Goal: Information Seeking & Learning: Learn about a topic

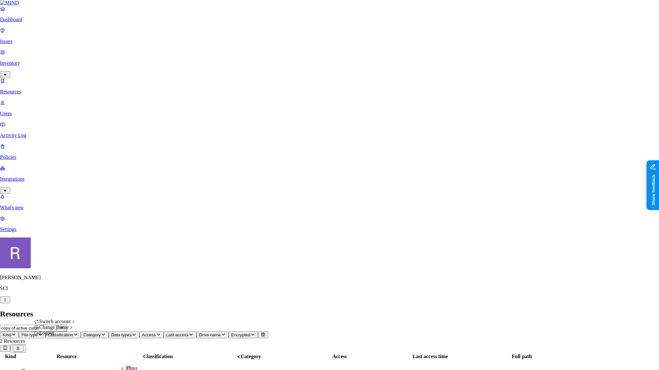
click at [8, 302] on icon "button" at bounding box center [5, 300] width 5 height 4
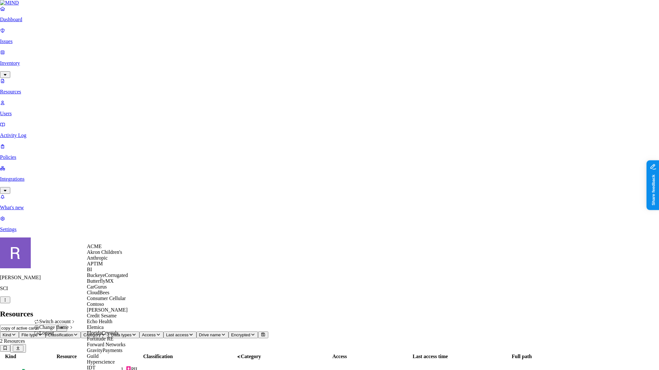
scroll to position [360, 0]
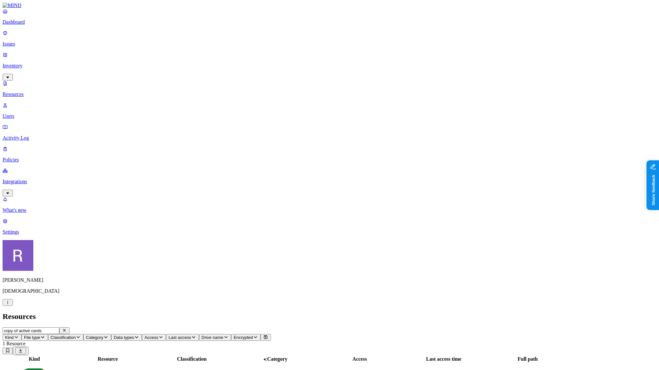
click at [24, 25] on link "Dashboard" at bounding box center [330, 16] width 654 height 17
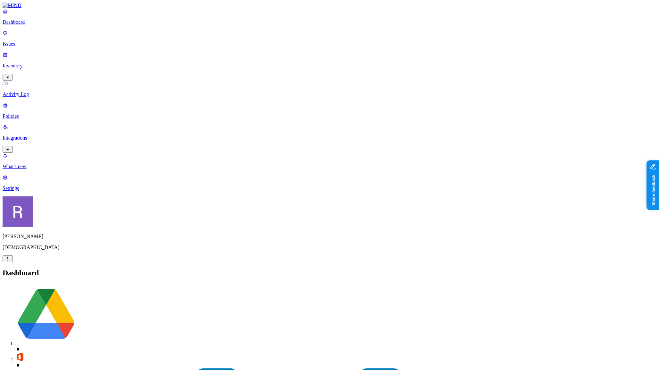
click at [43, 135] on p "Integrations" at bounding box center [330, 138] width 654 height 6
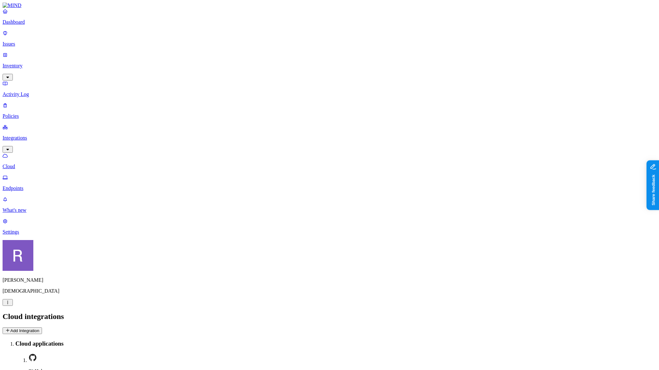
click at [20, 174] on link "Endpoints" at bounding box center [330, 182] width 654 height 17
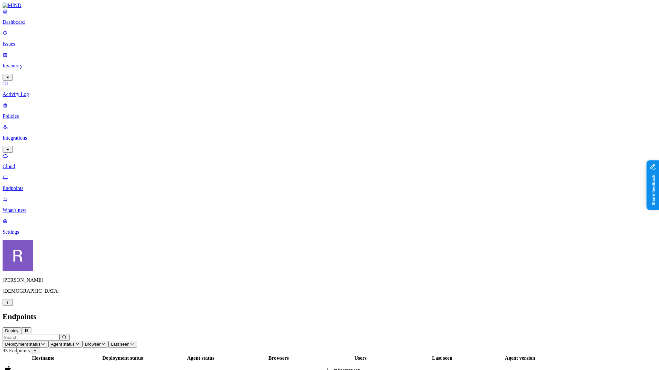
click at [40, 25] on p "Dashboard" at bounding box center [330, 22] width 654 height 6
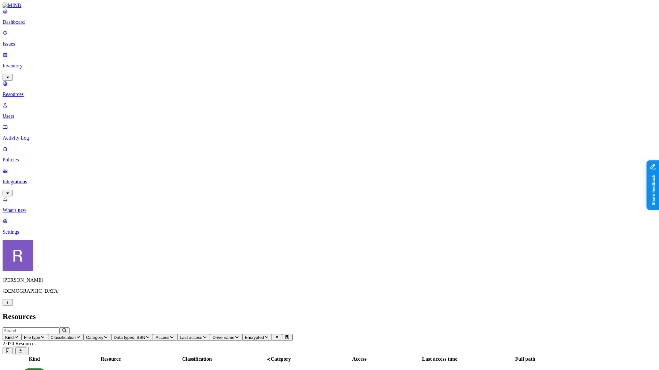
click at [34, 25] on link "Dashboard" at bounding box center [330, 16] width 654 height 17
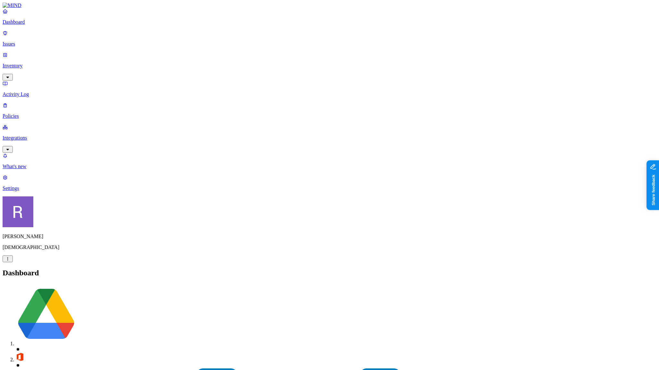
click at [24, 63] on p "Inventory" at bounding box center [330, 66] width 654 height 6
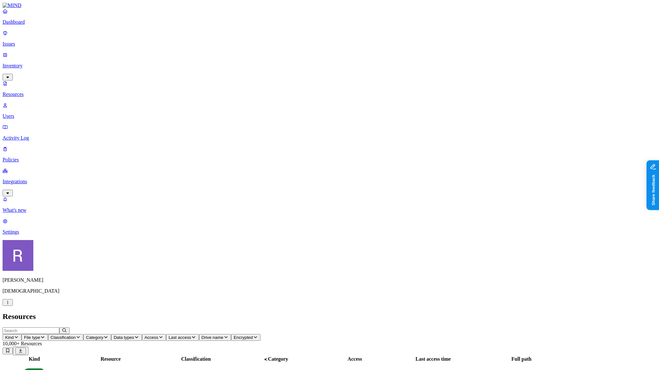
click at [81, 335] on icon "button" at bounding box center [78, 337] width 5 height 4
click at [195, 74] on img at bounding box center [193, 76] width 5 height 5
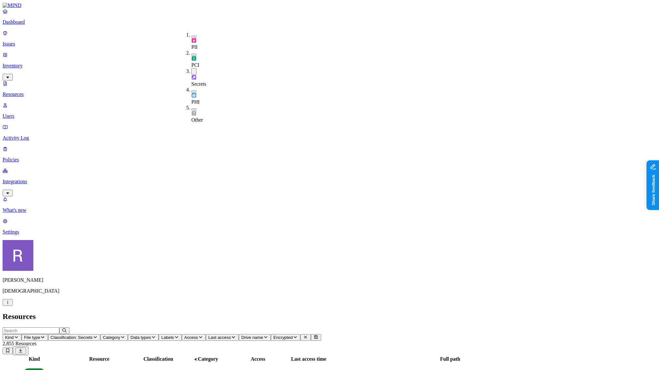
click at [191, 68] on button "button" at bounding box center [193, 71] width 5 height 7
click at [191, 50] on div "PCI" at bounding box center [191, 59] width 0 height 18
click at [209, 312] on h2 "Resources" at bounding box center [330, 316] width 654 height 9
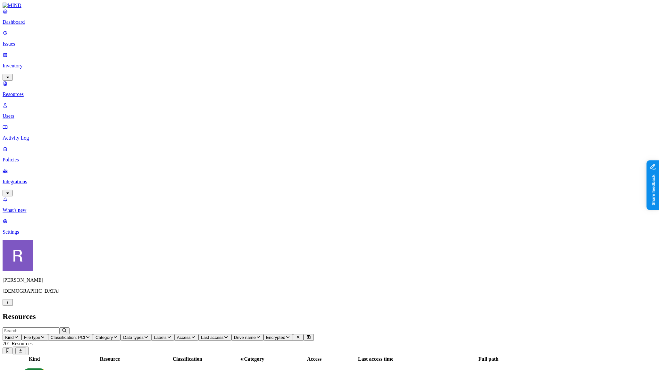
click at [41, 25] on p "Dashboard" at bounding box center [330, 22] width 654 height 6
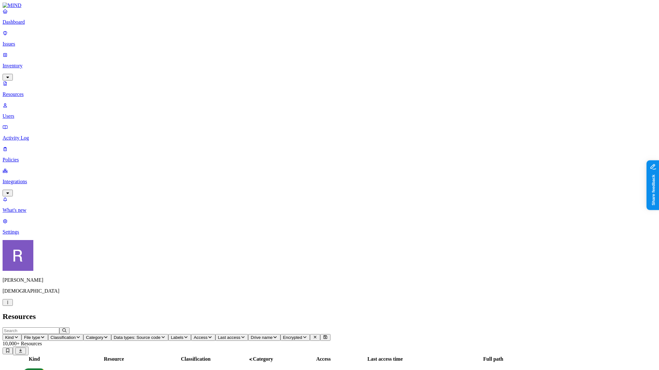
click at [35, 168] on link "Integrations" at bounding box center [330, 182] width 654 height 28
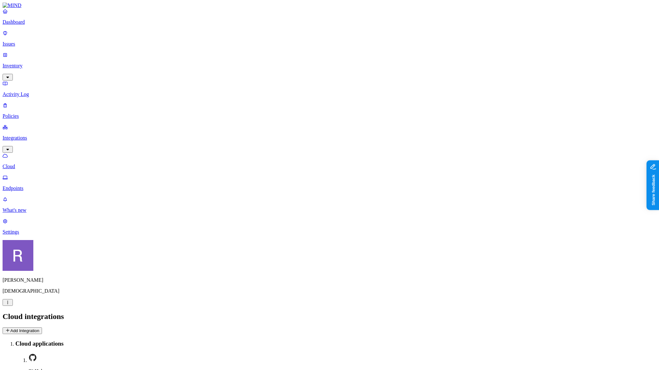
click at [34, 174] on link "Endpoints" at bounding box center [330, 182] width 654 height 17
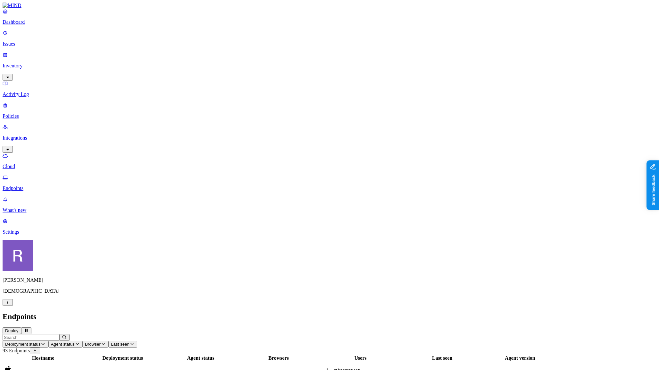
click at [34, 25] on p "Dashboard" at bounding box center [330, 22] width 654 height 6
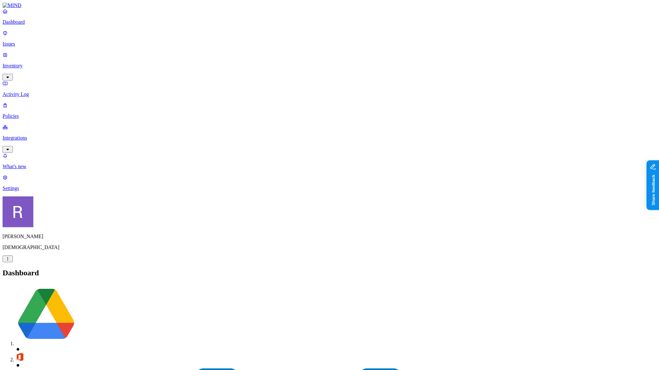
click at [22, 63] on p "Inventory" at bounding box center [330, 66] width 654 height 6
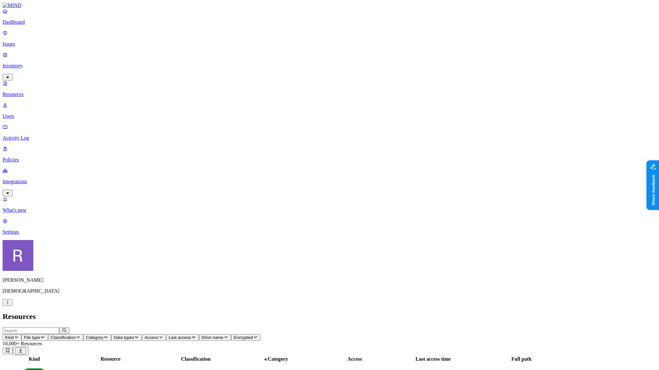
click at [84, 334] on button "Classification" at bounding box center [66, 337] width 36 height 7
click at [191, 36] on div "PII" at bounding box center [191, 41] width 0 height 18
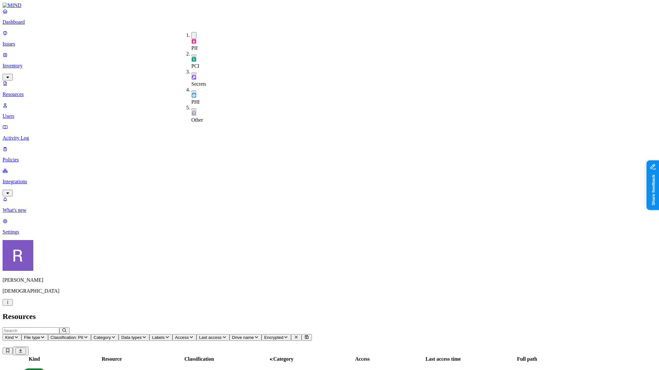
click at [271, 312] on header "Resources" at bounding box center [330, 316] width 654 height 9
click at [189, 335] on span "Access" at bounding box center [182, 337] width 14 height 5
click at [320, 130] on div "Public" at bounding box center [320, 136] width 0 height 12
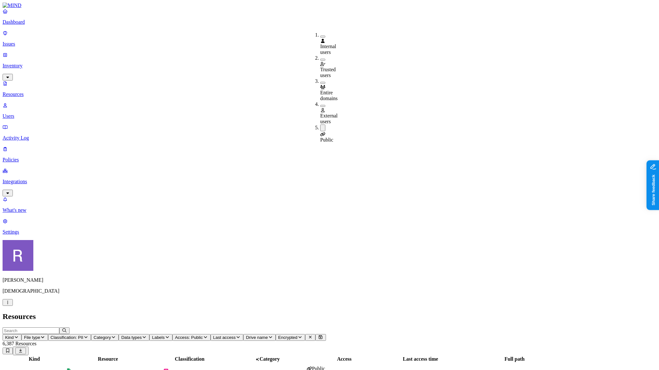
click at [14, 335] on span "Kind" at bounding box center [9, 337] width 9 height 5
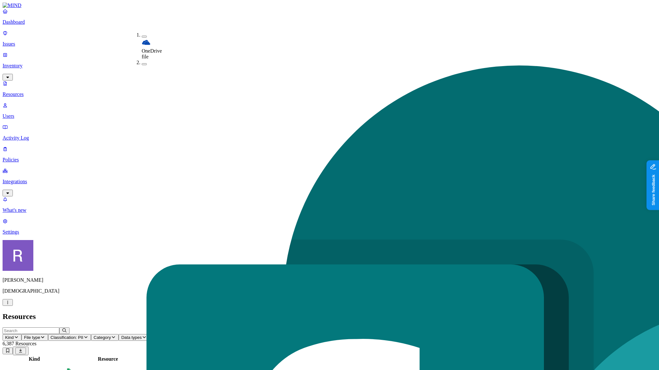
click at [142, 36] on button "button" at bounding box center [144, 37] width 5 height 2
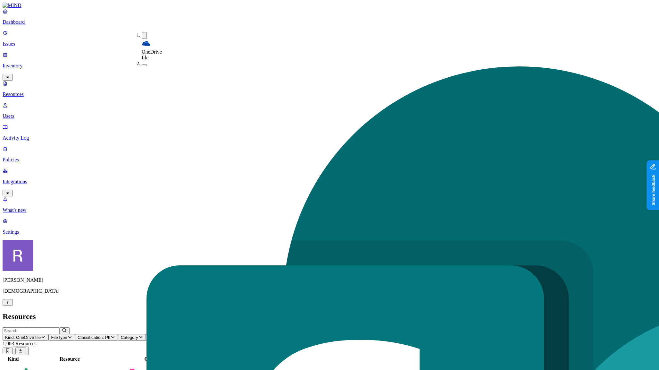
click at [142, 64] on button "button" at bounding box center [144, 65] width 5 height 2
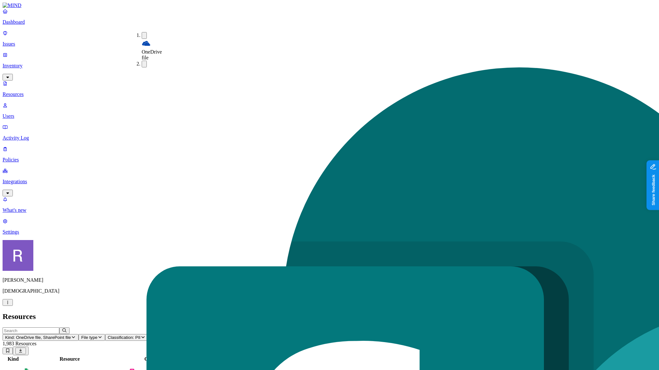
click at [188, 312] on h2 "Resources" at bounding box center [330, 316] width 654 height 9
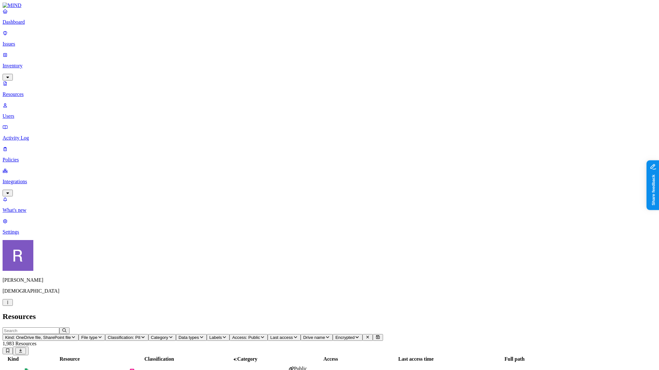
scroll to position [19, 0]
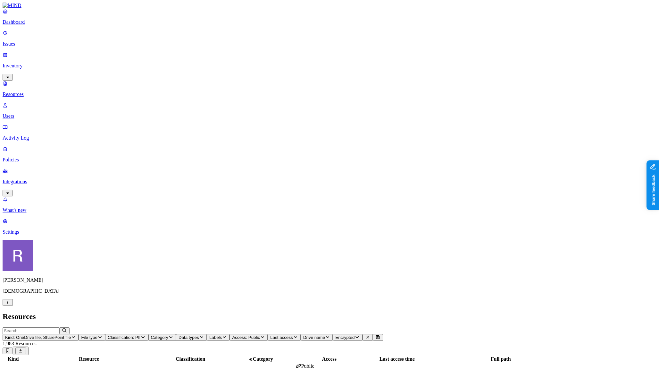
scroll to position [0, 0]
click at [226, 369] on div "PII 35" at bounding box center [190, 377] width 71 height 12
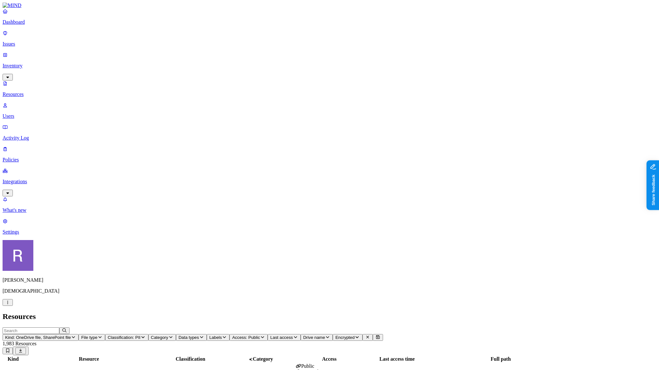
scroll to position [77, 0]
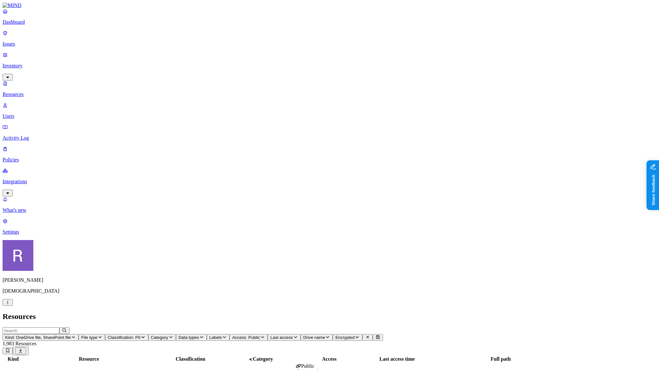
scroll to position [76, 0]
click at [146, 335] on icon "button" at bounding box center [142, 337] width 5 height 4
click at [241, 34] on div "PII" at bounding box center [241, 41] width 0 height 19
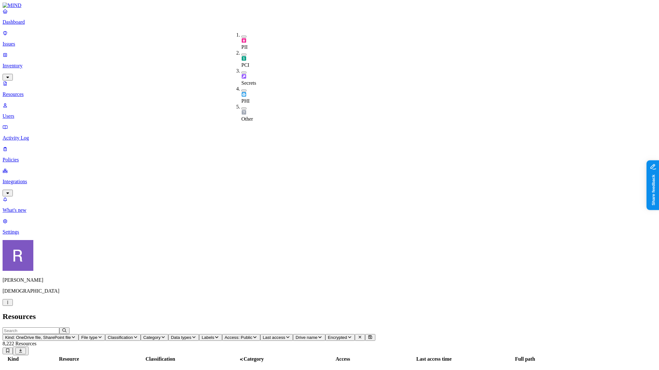
click at [318, 312] on h2 "Resources" at bounding box center [330, 316] width 654 height 9
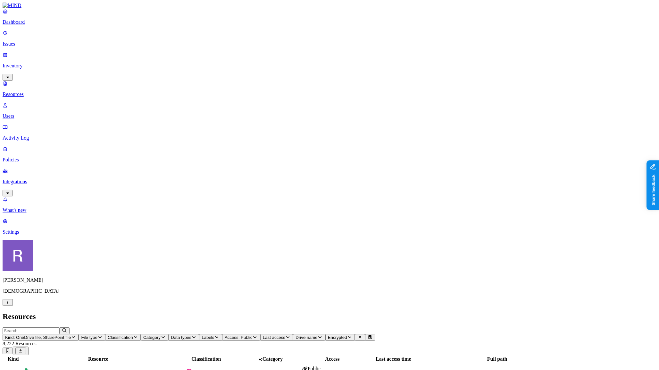
click at [199, 334] on button "Data types" at bounding box center [183, 337] width 31 height 7
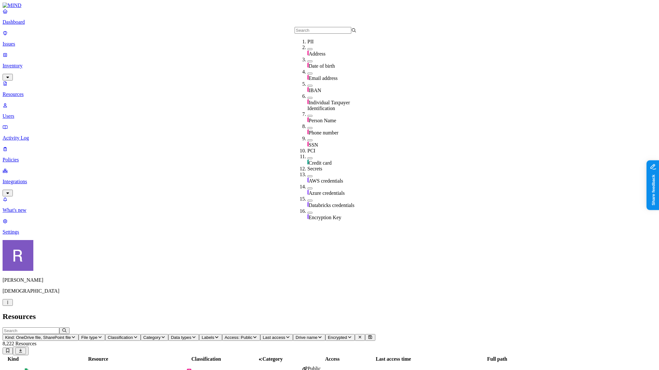
click at [308, 136] on div "SSN" at bounding box center [339, 142] width 62 height 12
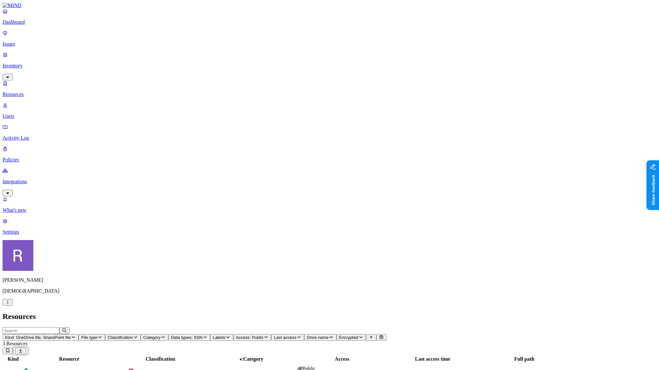
drag, startPoint x: 495, startPoint y: 22, endPoint x: 586, endPoint y: 24, distance: 90.1
copy h3 "Samsara 401k EE_ER Contributions.xlsx"
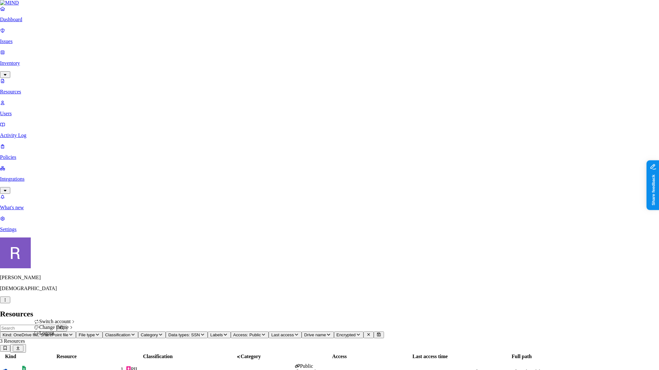
click at [10, 303] on button "button" at bounding box center [5, 299] width 10 height 7
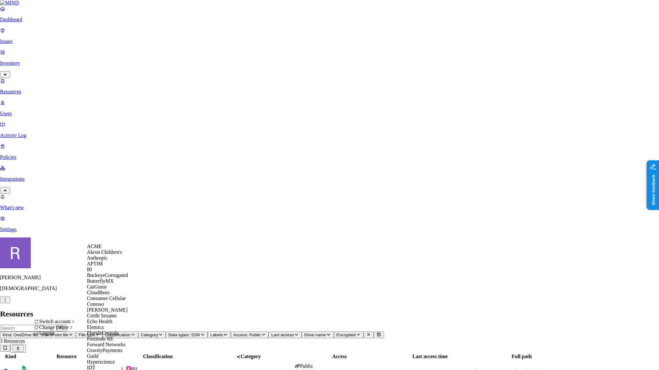
scroll to position [360, 0]
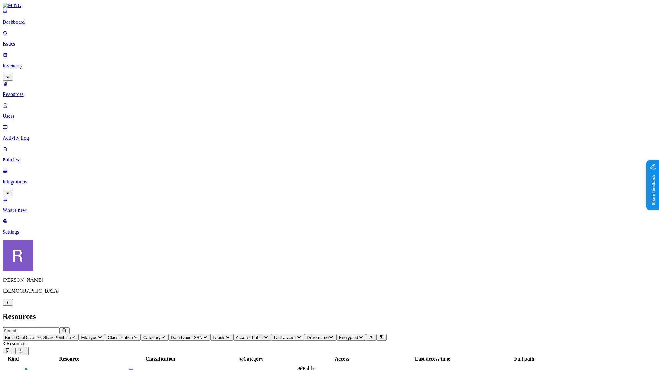
click at [208, 335] on icon "button" at bounding box center [205, 337] width 5 height 4
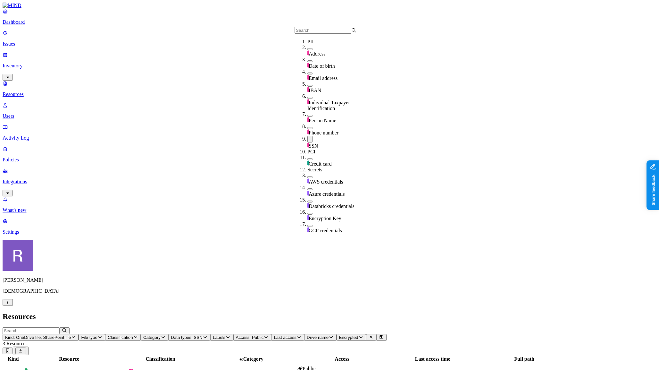
scroll to position [3, 0]
click at [308, 98] on button "button" at bounding box center [310, 98] width 5 height 2
click at [308, 86] on button "button" at bounding box center [310, 86] width 5 height 2
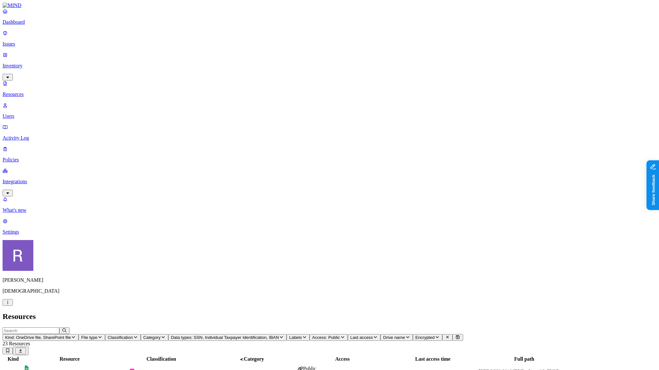
click at [344, 312] on h2 "Resources" at bounding box center [330, 316] width 654 height 9
click at [287, 334] on button "Data types: SSN, Individual Taxpayer Identification, IBAN" at bounding box center [227, 337] width 118 height 7
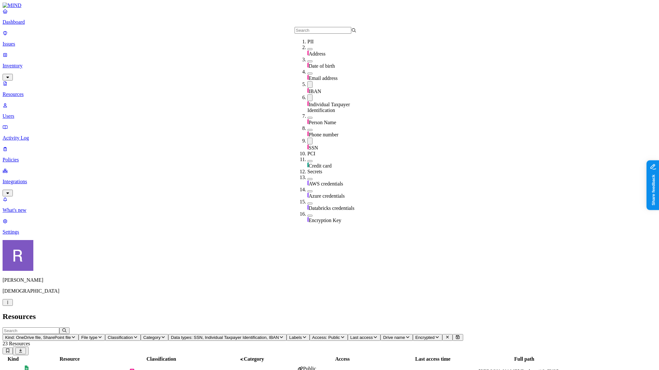
click at [359, 312] on h2 "Resources" at bounding box center [330, 316] width 654 height 9
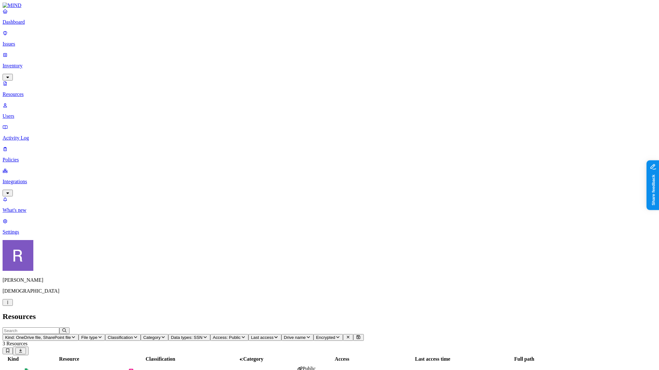
click at [35, 42] on p "Issues" at bounding box center [330, 44] width 654 height 6
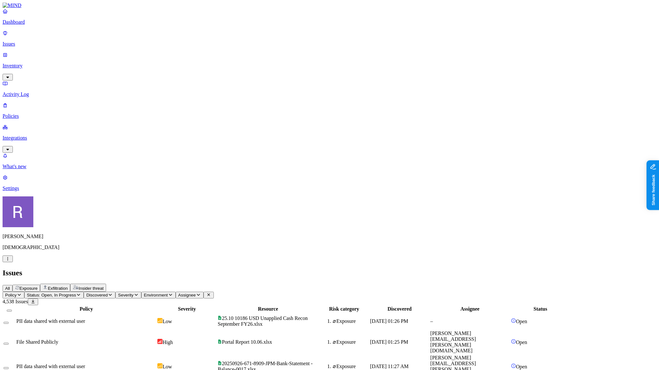
click at [38, 286] on span "Exposure" at bounding box center [29, 288] width 18 height 5
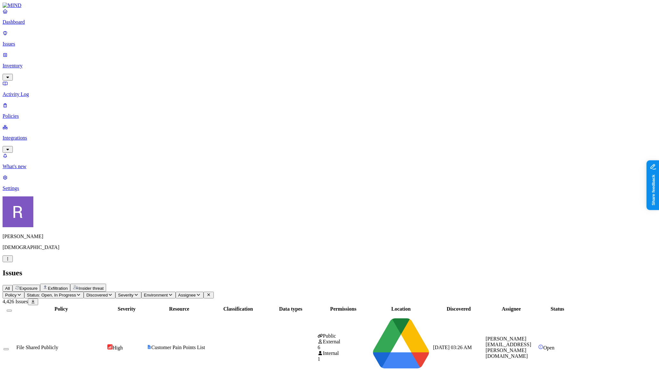
drag, startPoint x: 290, startPoint y: 55, endPoint x: 355, endPoint y: 64, distance: 66.4
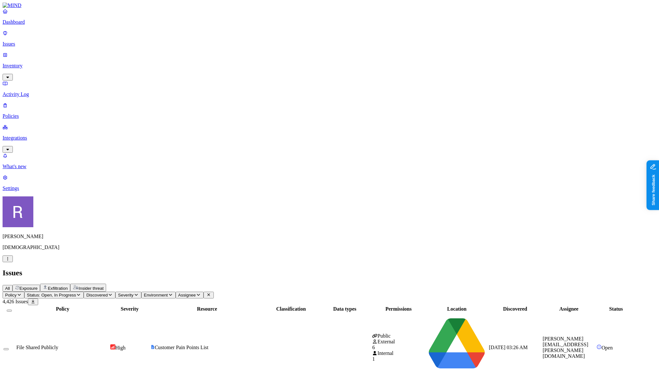
drag, startPoint x: 357, startPoint y: 54, endPoint x: 397, endPoint y: 60, distance: 40.9
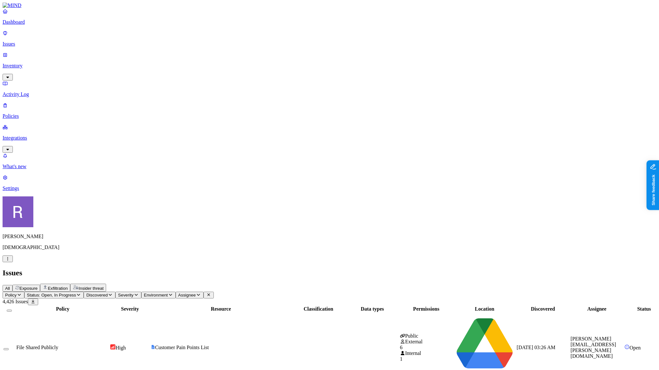
drag, startPoint x: 385, startPoint y: 53, endPoint x: 334, endPoint y: 57, distance: 51.2
click at [334, 306] on thead "Policy Severity Resource Classification Data types Permissions Location Discove…" at bounding box center [333, 309] width 661 height 6
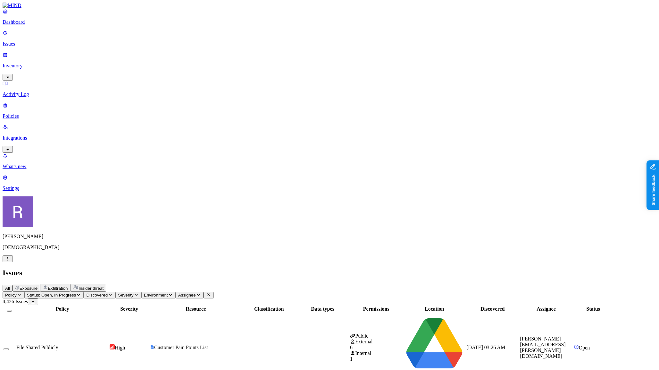
click at [21, 294] on icon "button" at bounding box center [19, 295] width 3 height 2
type input "pub"
click at [106, 67] on div "File Shared Publicly" at bounding box center [123, 64] width 62 height 6
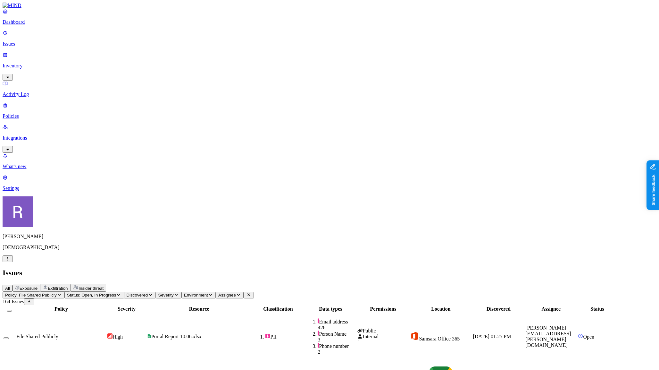
scroll to position [94, 0]
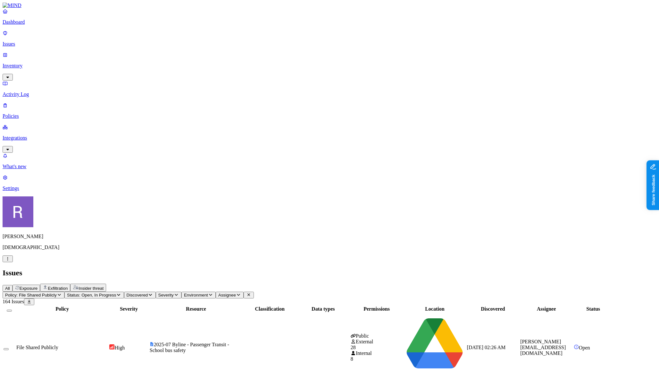
click at [62, 292] on icon "button" at bounding box center [59, 294] width 5 height 4
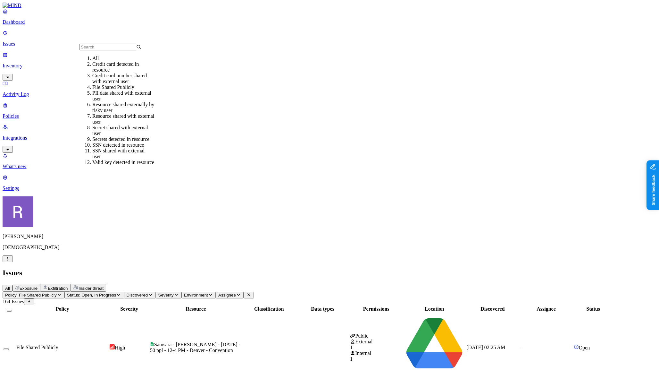
click at [94, 61] on div "All" at bounding box center [123, 58] width 62 height 6
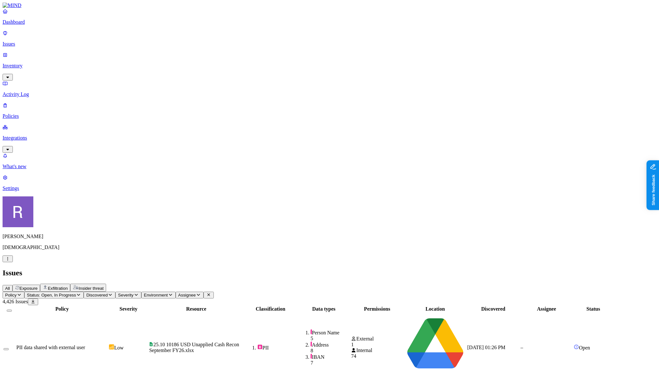
click at [17, 63] on p "Inventory" at bounding box center [330, 66] width 654 height 6
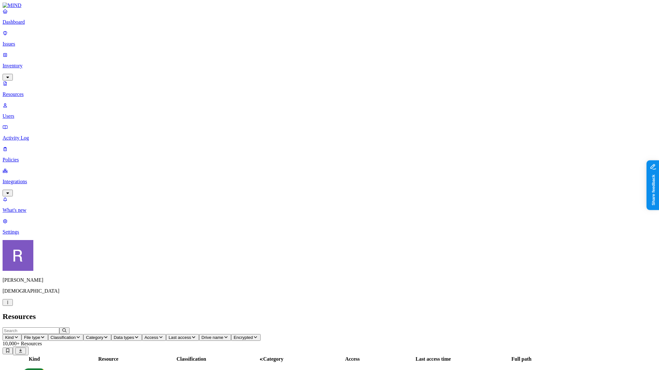
click at [84, 334] on button "Classification" at bounding box center [66, 337] width 36 height 7
click at [134, 335] on span "Data types" at bounding box center [124, 337] width 21 height 5
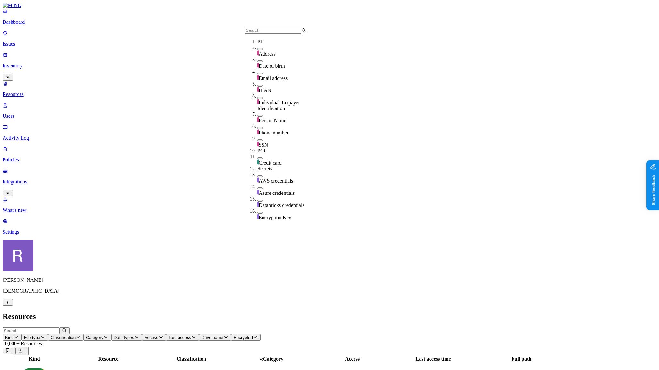
drag, startPoint x: 252, startPoint y: 90, endPoint x: 251, endPoint y: 97, distance: 6.5
click at [258, 92] on div "IBAN" at bounding box center [289, 87] width 62 height 12
click at [258, 100] on button "button" at bounding box center [260, 99] width 5 height 2
click at [258, 137] on div "SSN" at bounding box center [289, 143] width 62 height 12
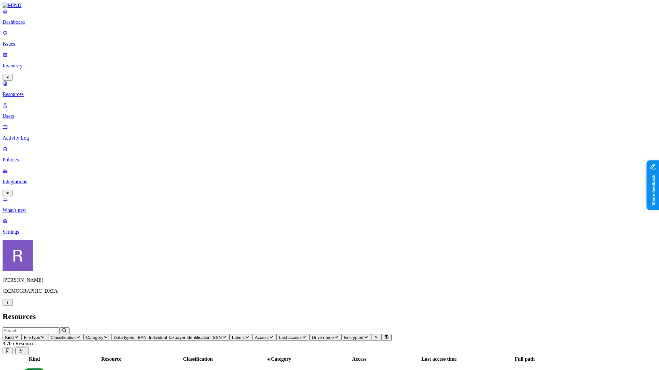
scroll to position [77, 0]
click at [147, 312] on div "Resources" at bounding box center [330, 316] width 654 height 9
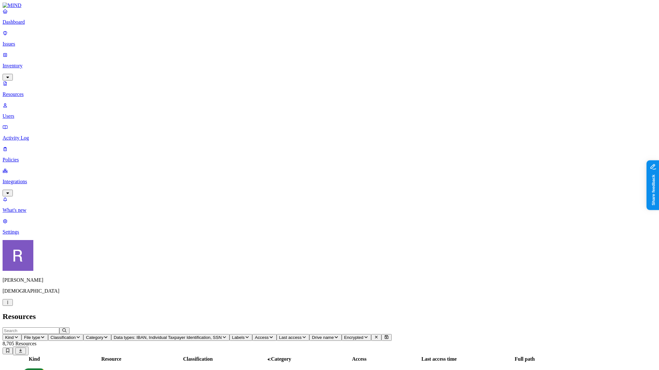
click at [19, 335] on icon "button" at bounding box center [16, 337] width 5 height 4
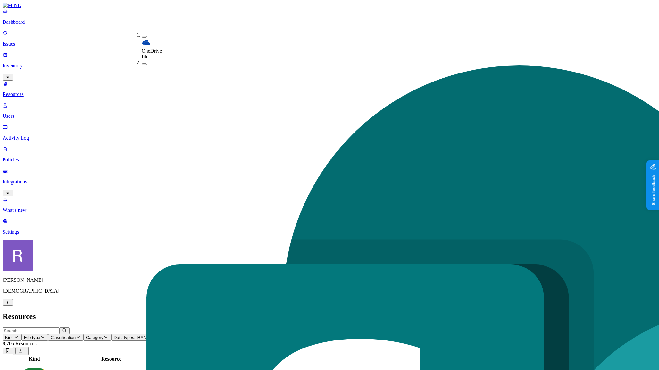
click at [165, 312] on h2 "Resources" at bounding box center [330, 316] width 654 height 9
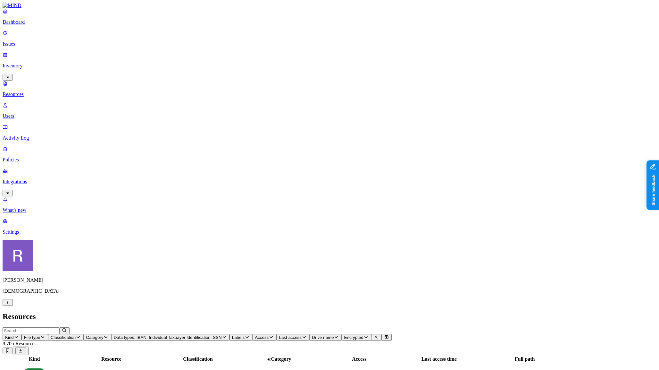
click at [45, 335] on icon "button" at bounding box center [42, 337] width 5 height 4
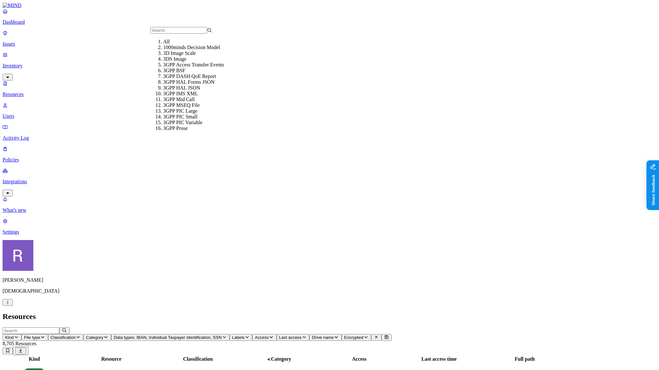
click at [170, 31] on input "text" at bounding box center [178, 30] width 57 height 7
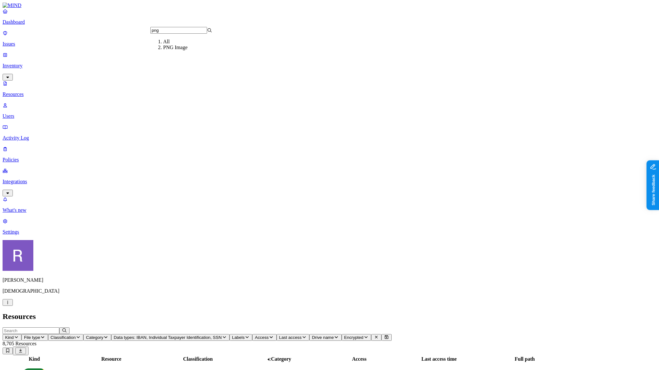
type input "png"
click at [170, 50] on div "PNG Image" at bounding box center [194, 48] width 62 height 6
click at [252, 335] on icon "button" at bounding box center [249, 337] width 5 height 4
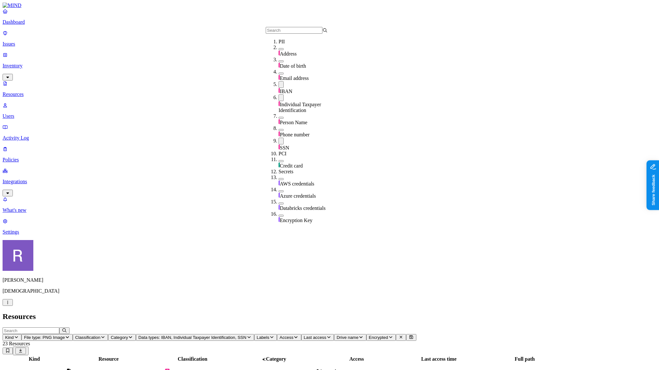
click at [279, 101] on button "button" at bounding box center [281, 97] width 5 height 7
click at [279, 88] on button "button" at bounding box center [281, 84] width 5 height 7
click at [279, 136] on button "button" at bounding box center [281, 139] width 5 height 7
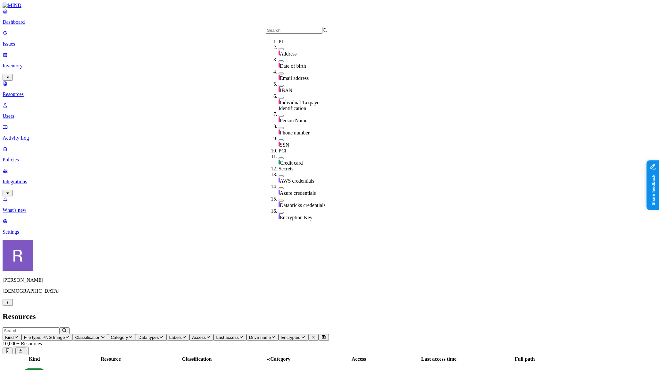
click at [101, 335] on span "Classification" at bounding box center [87, 337] width 25 height 5
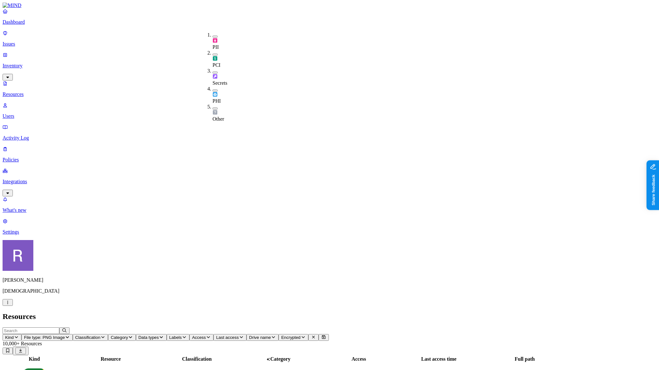
click at [214, 38] on img at bounding box center [215, 40] width 5 height 5
click at [254, 312] on h2 "Resources" at bounding box center [330, 316] width 654 height 9
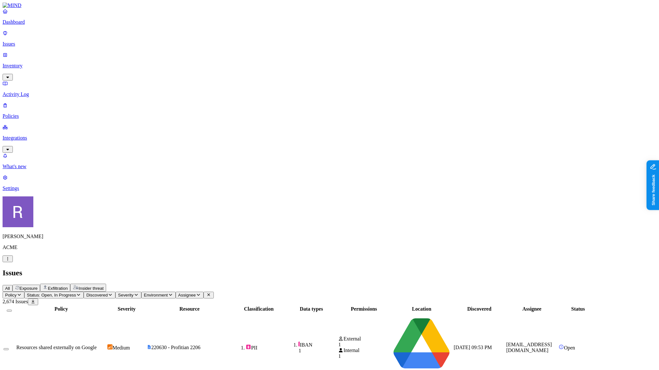
click at [10, 261] on icon "button" at bounding box center [7, 259] width 5 height 4
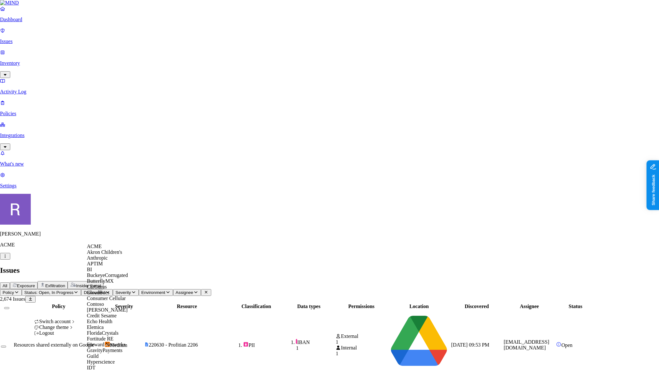
click at [92, 249] on span "ACME" at bounding box center [94, 245] width 15 height 5
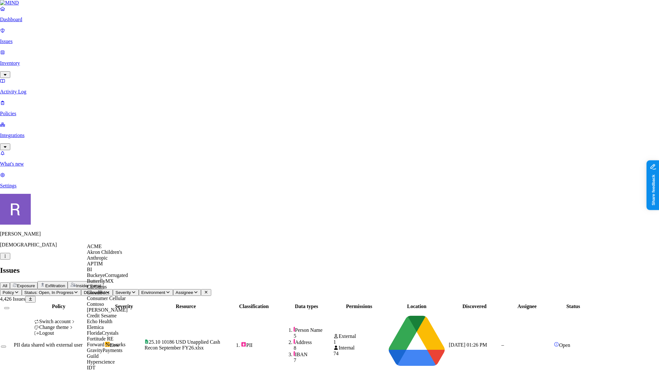
click at [104, 249] on div "ACME" at bounding box center [118, 246] width 62 height 6
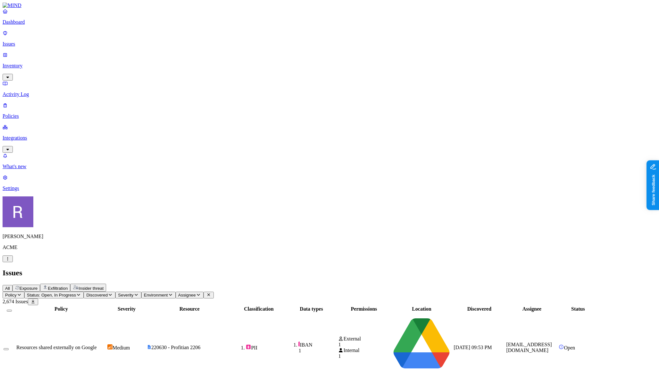
click at [68, 286] on span "Exfiltration" at bounding box center [58, 288] width 20 height 5
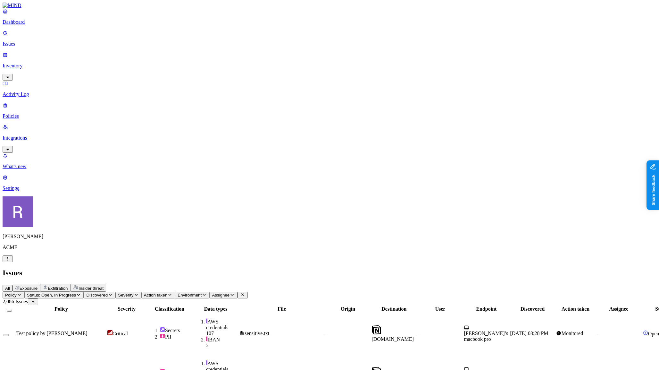
click at [40, 284] on button "Exposure" at bounding box center [27, 287] width 28 height 7
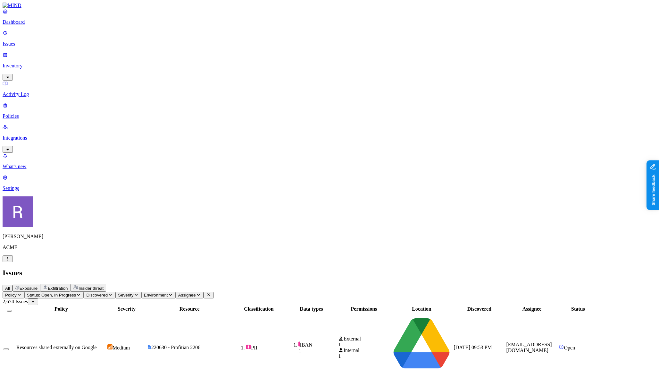
scroll to position [0, 0]
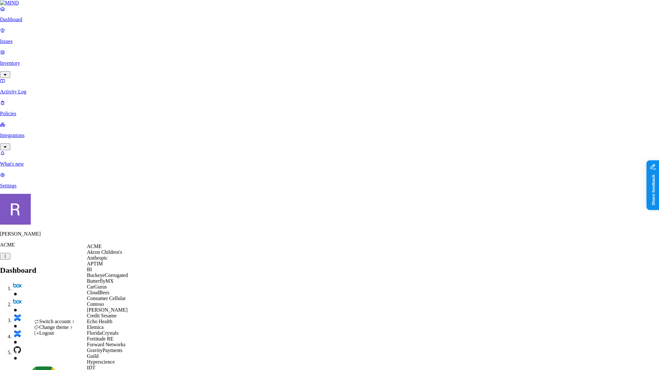
click at [107, 249] on div "ACME" at bounding box center [118, 246] width 62 height 6
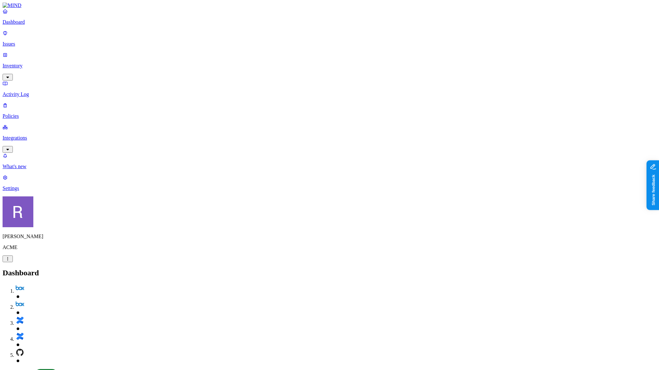
click at [25, 113] on p "Policies" at bounding box center [330, 116] width 654 height 6
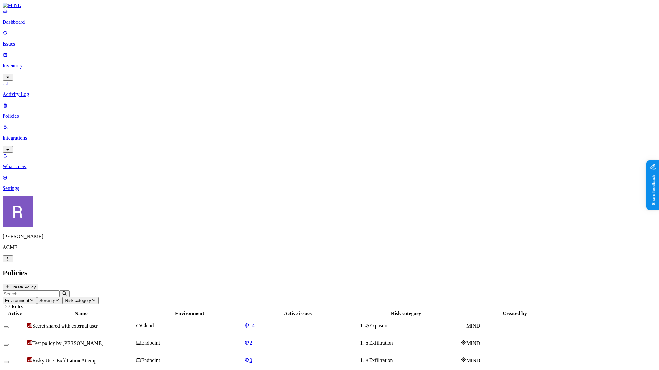
click at [38, 283] on button "Create Policy" at bounding box center [21, 286] width 36 height 7
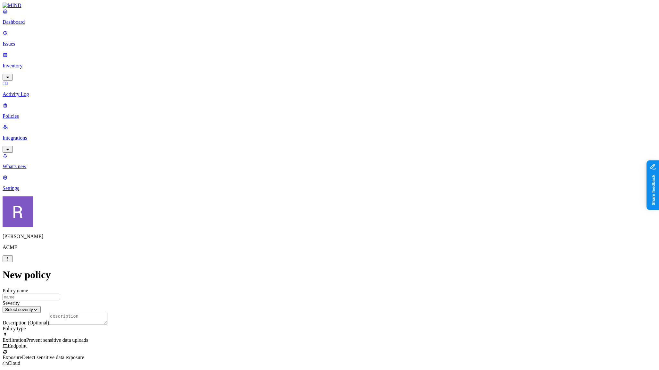
scroll to position [115, 0]
click at [296, 176] on label "Classification" at bounding box center [298, 172] width 28 height 5
click at [289, 230] on button "button" at bounding box center [286, 229] width 5 height 2
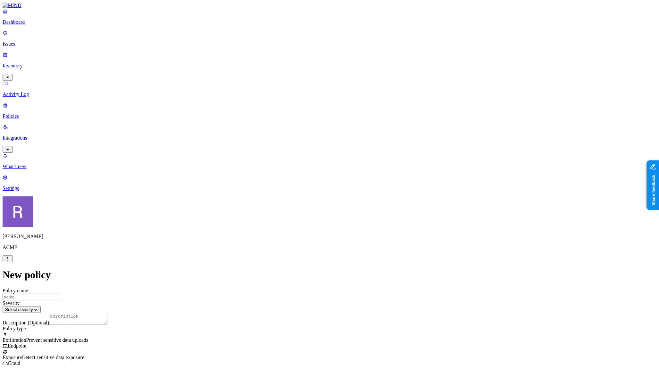
click at [309, 213] on label "Web Domain" at bounding box center [303, 212] width 17 height 11
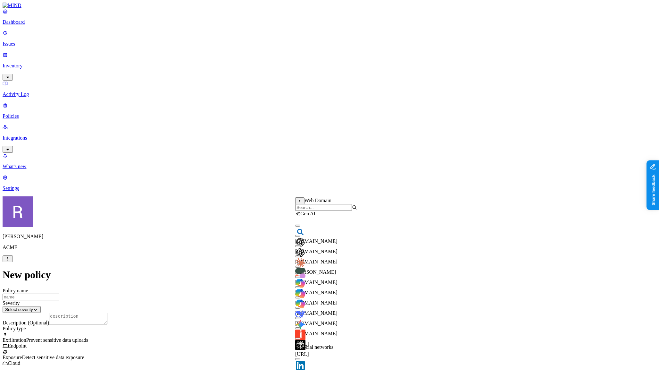
click at [310, 211] on input "search" at bounding box center [323, 207] width 57 height 7
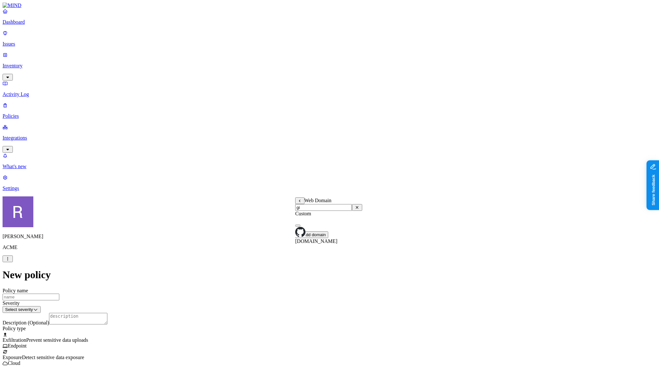
type input "gi"
click at [300, 226] on button "button" at bounding box center [297, 225] width 5 height 2
click at [314, 232] on label "Web Category" at bounding box center [304, 229] width 19 height 11
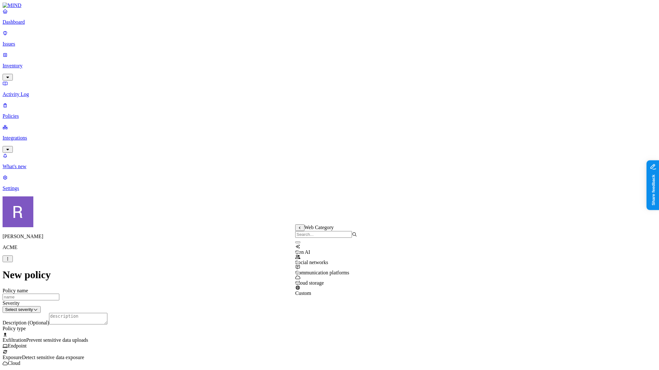
click at [300, 243] on button "button" at bounding box center [297, 242] width 5 height 2
click at [345, 277] on label "AND" at bounding box center [339, 274] width 11 height 5
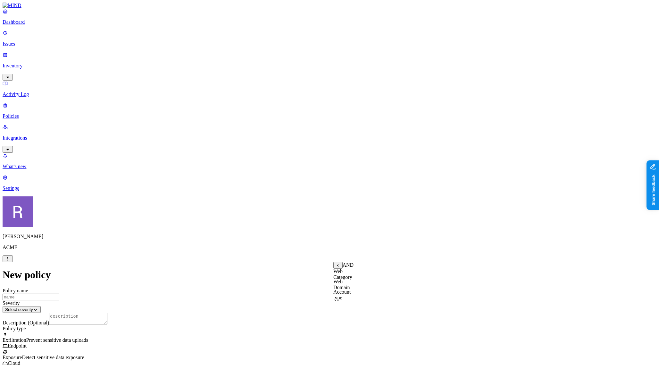
click at [351, 300] on label "Account type" at bounding box center [342, 294] width 17 height 11
click at [349, 274] on label "Unmanaged" at bounding box center [346, 270] width 25 height 5
click at [30, 25] on p "Dashboard" at bounding box center [330, 22] width 654 height 6
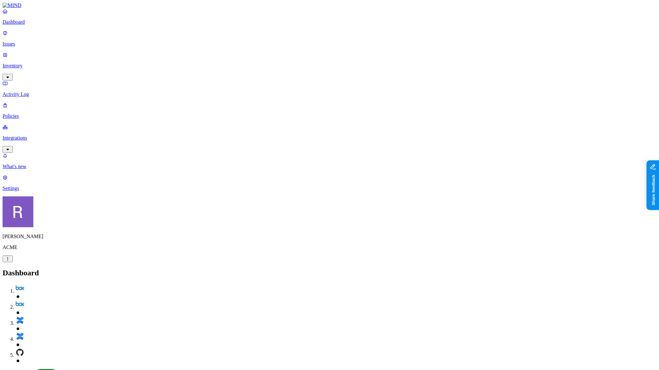
click at [32, 124] on link "Integrations" at bounding box center [330, 138] width 654 height 28
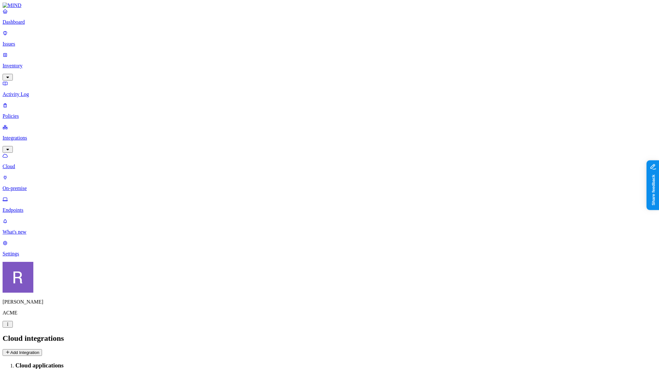
click at [42, 349] on button "Add Integration" at bounding box center [22, 352] width 39 height 7
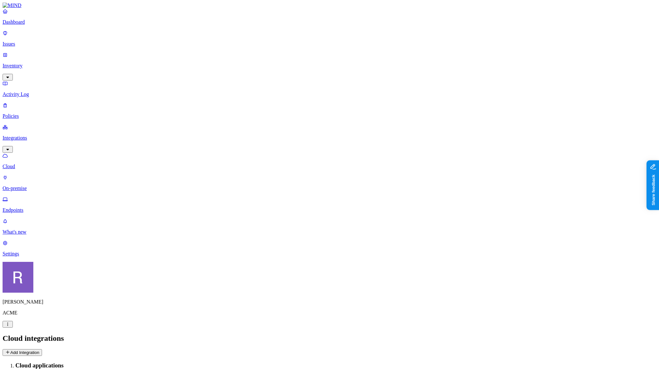
click at [42, 349] on button "Add Integration" at bounding box center [22, 352] width 39 height 7
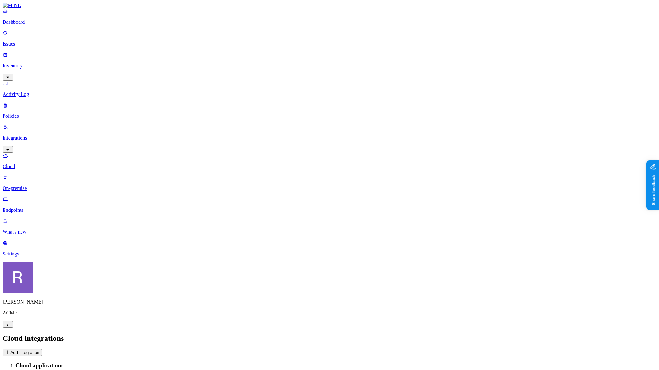
click at [62, 150] on nav "Dashboard Issues Inventory Activity Log Policies Integrations Cloud On-premise …" at bounding box center [330, 132] width 654 height 248
